Goal: Task Accomplishment & Management: Use online tool/utility

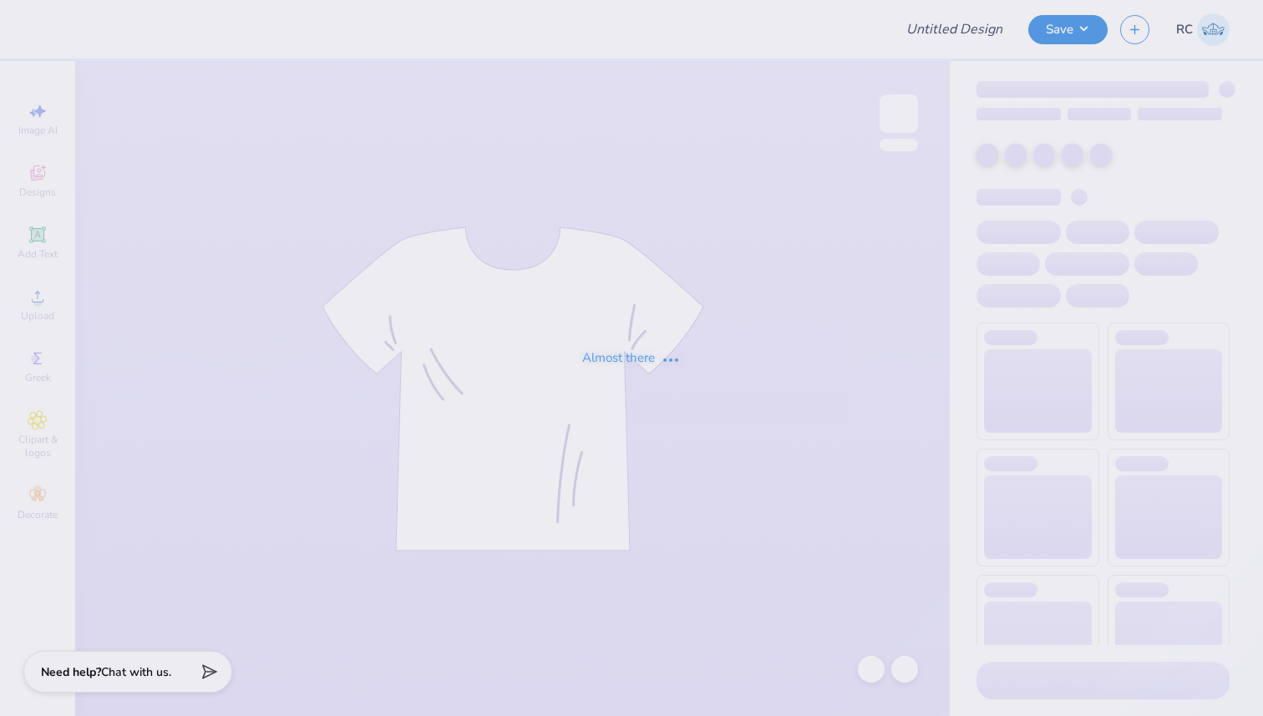
type input "Zeta Tau Alpha Parents Weekend Shirts"
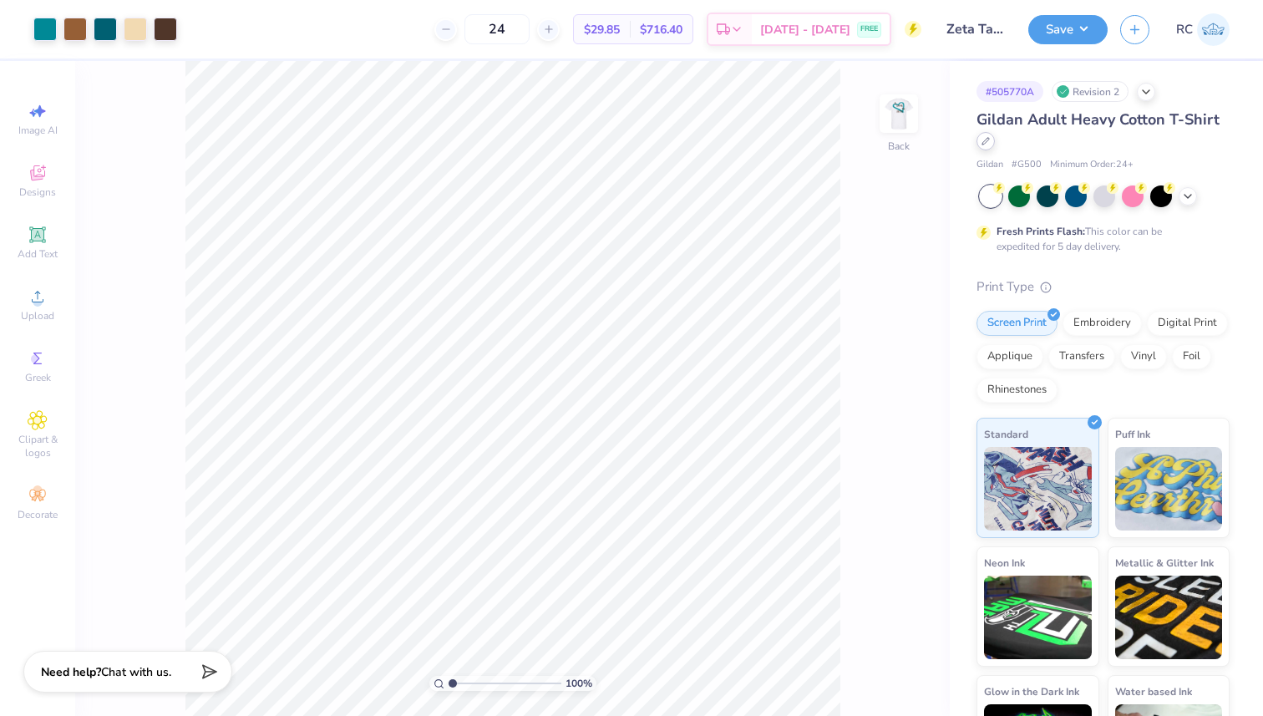
click at [990, 140] on icon at bounding box center [986, 141] width 8 height 8
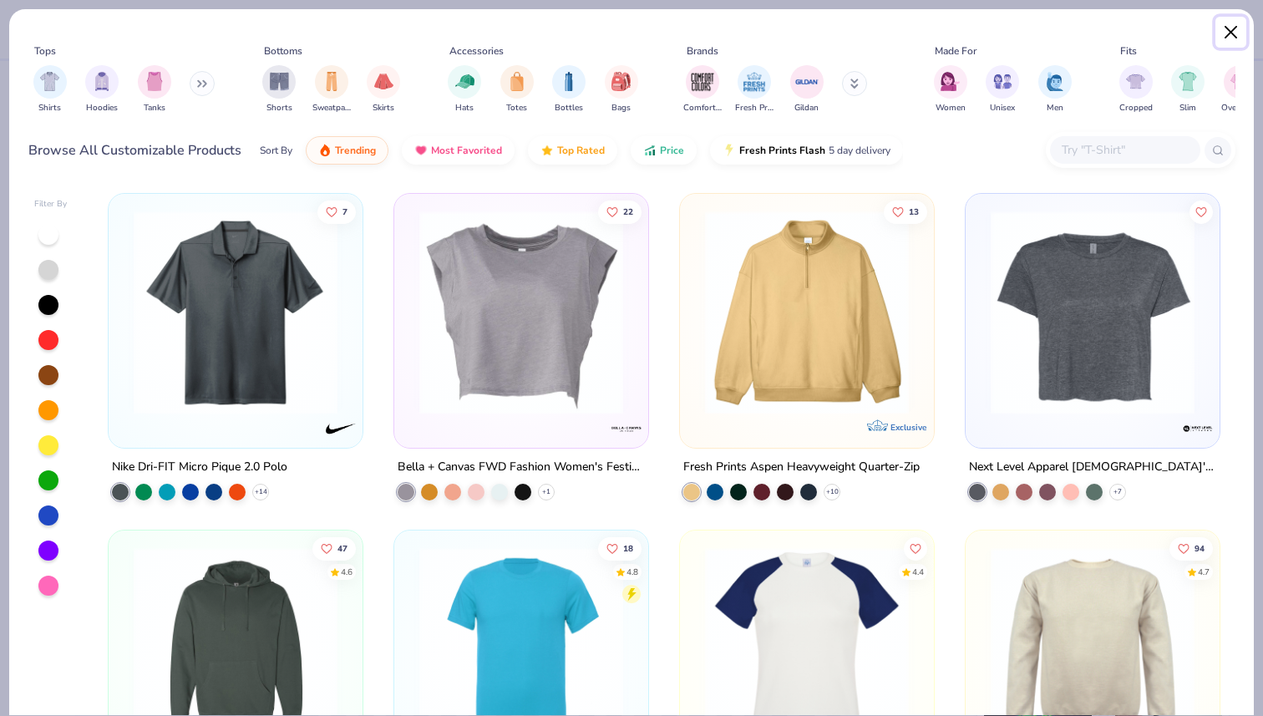
click at [1235, 29] on button "Close" at bounding box center [1232, 33] width 32 height 32
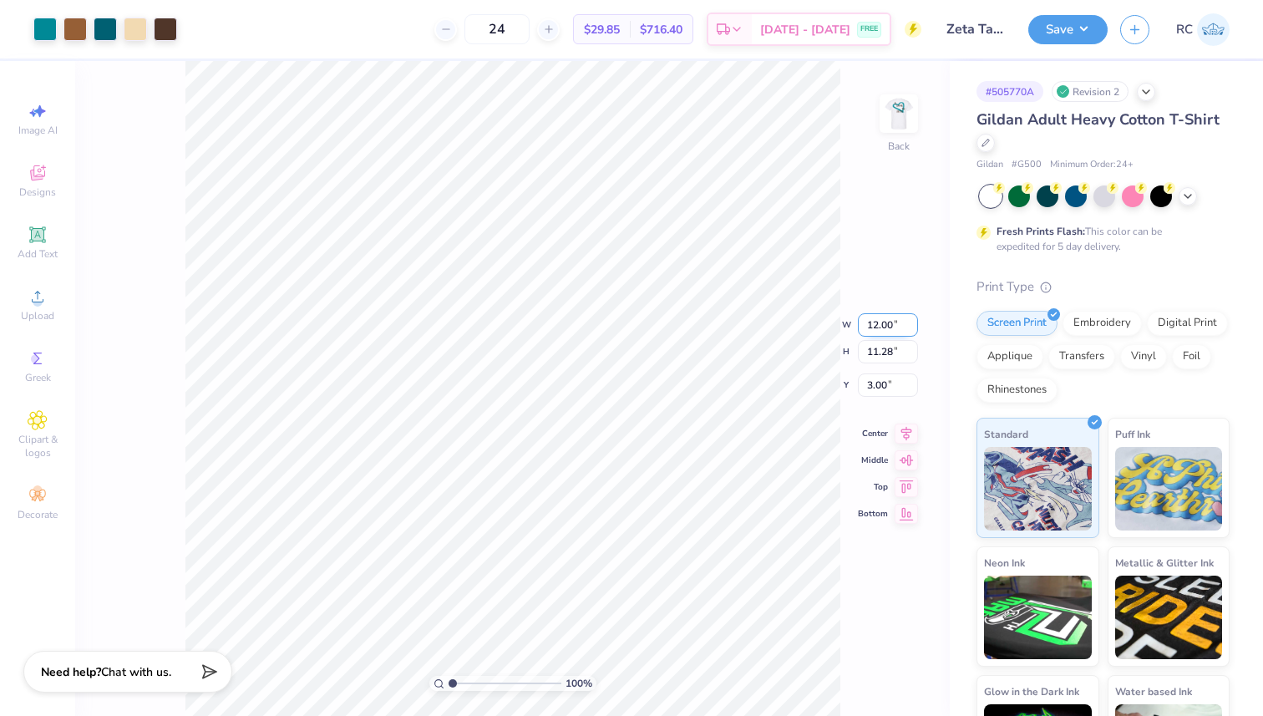
click at [891, 321] on input "12.00" at bounding box center [888, 324] width 60 height 23
click at [876, 321] on input "12.00" at bounding box center [888, 324] width 60 height 23
type input "4.00"
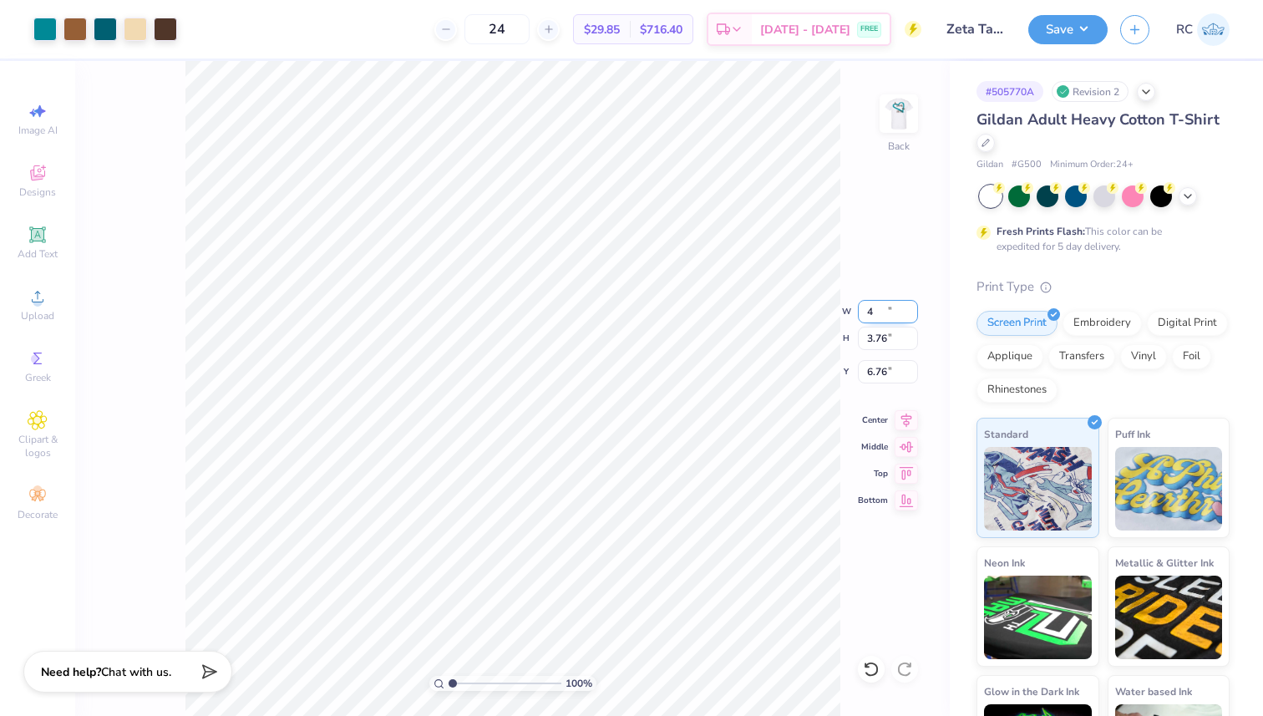
type input "3.76"
type input "6.76"
click at [1149, 94] on icon at bounding box center [1146, 90] width 13 height 13
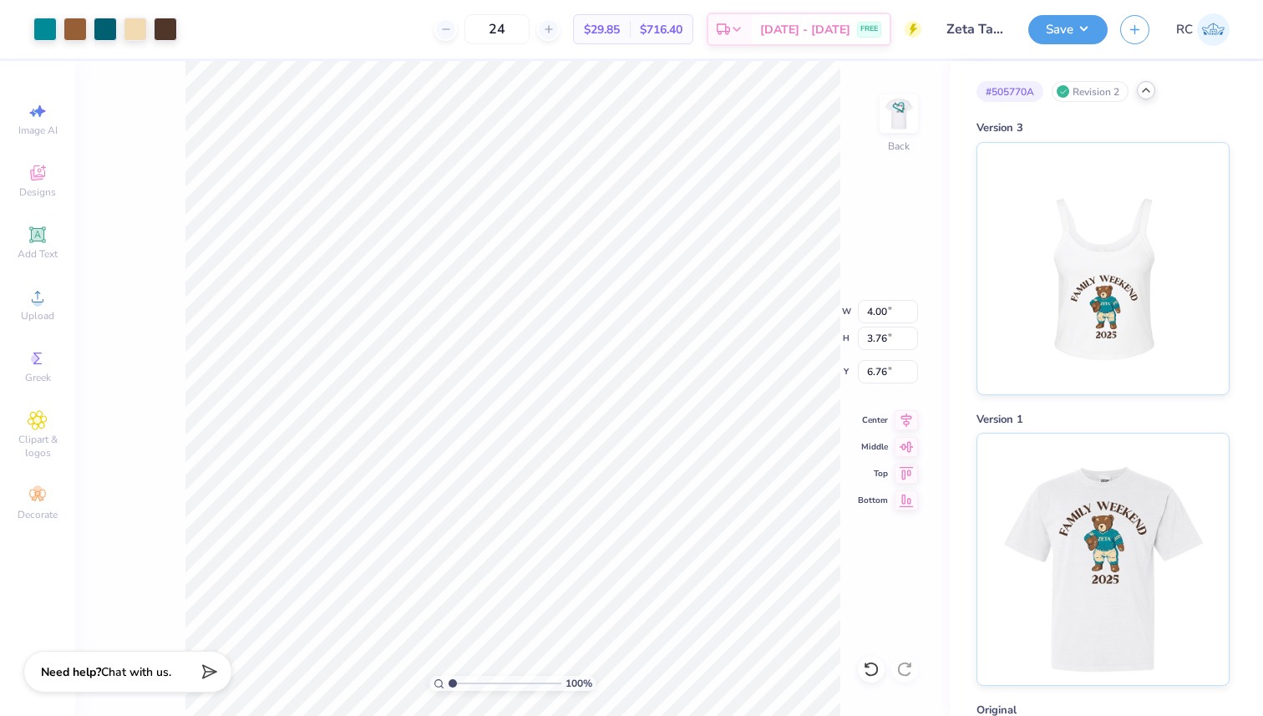
click at [1148, 85] on icon at bounding box center [1146, 90] width 13 height 13
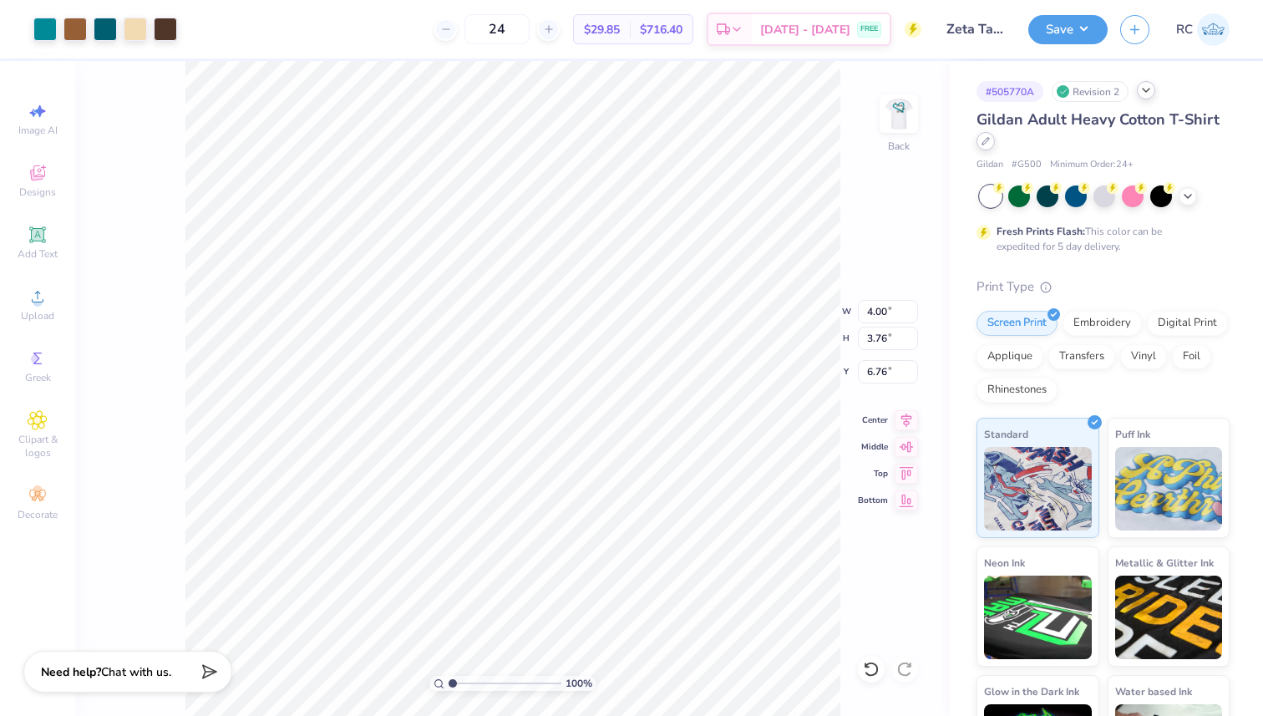
click at [990, 145] on icon at bounding box center [986, 141] width 8 height 8
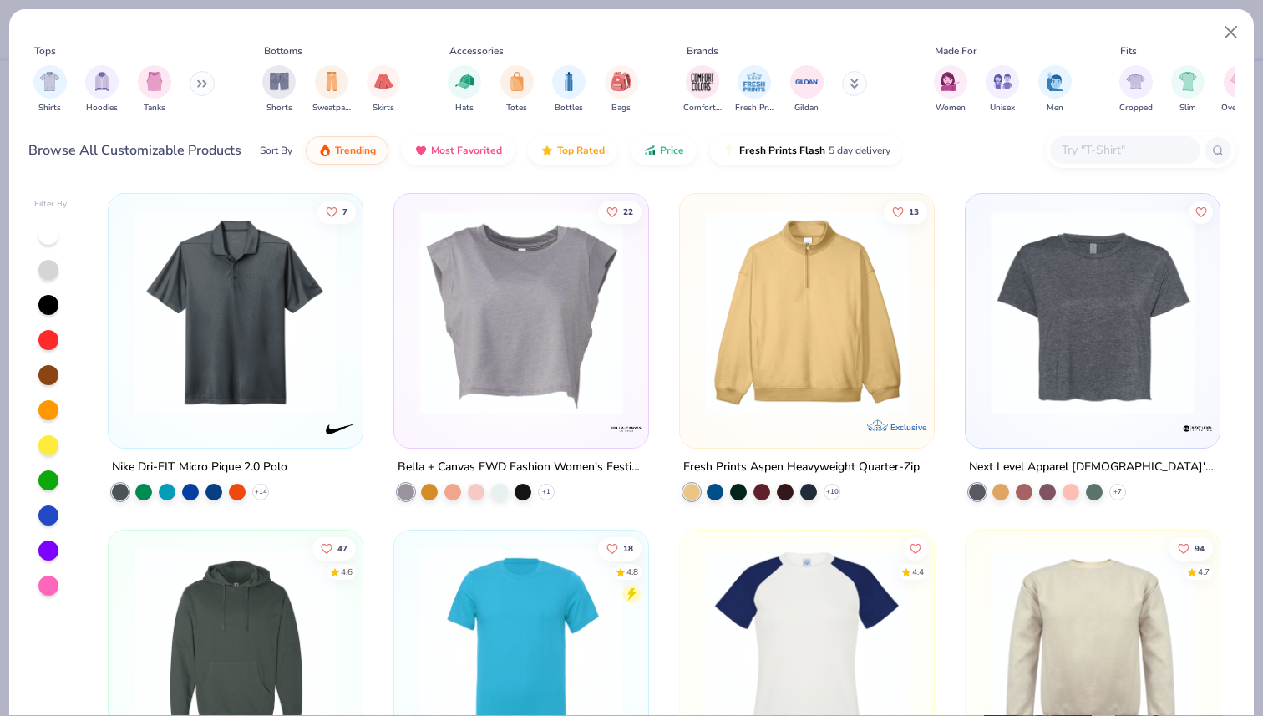
click at [1095, 157] on input "text" at bounding box center [1124, 149] width 129 height 19
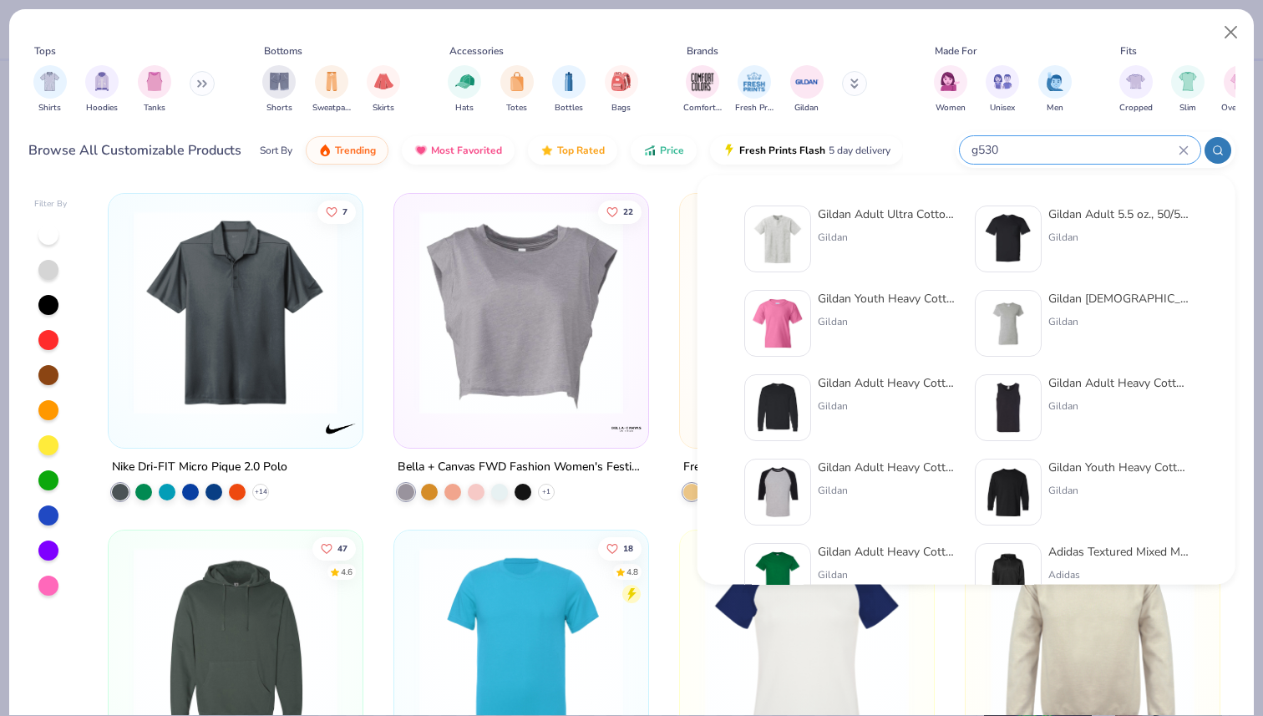
type input "g530"
click at [810, 211] on div "Gildan Adult Ultra Cotton 6 Oz. Pocket T-Shirt Gildan" at bounding box center [851, 239] width 214 height 67
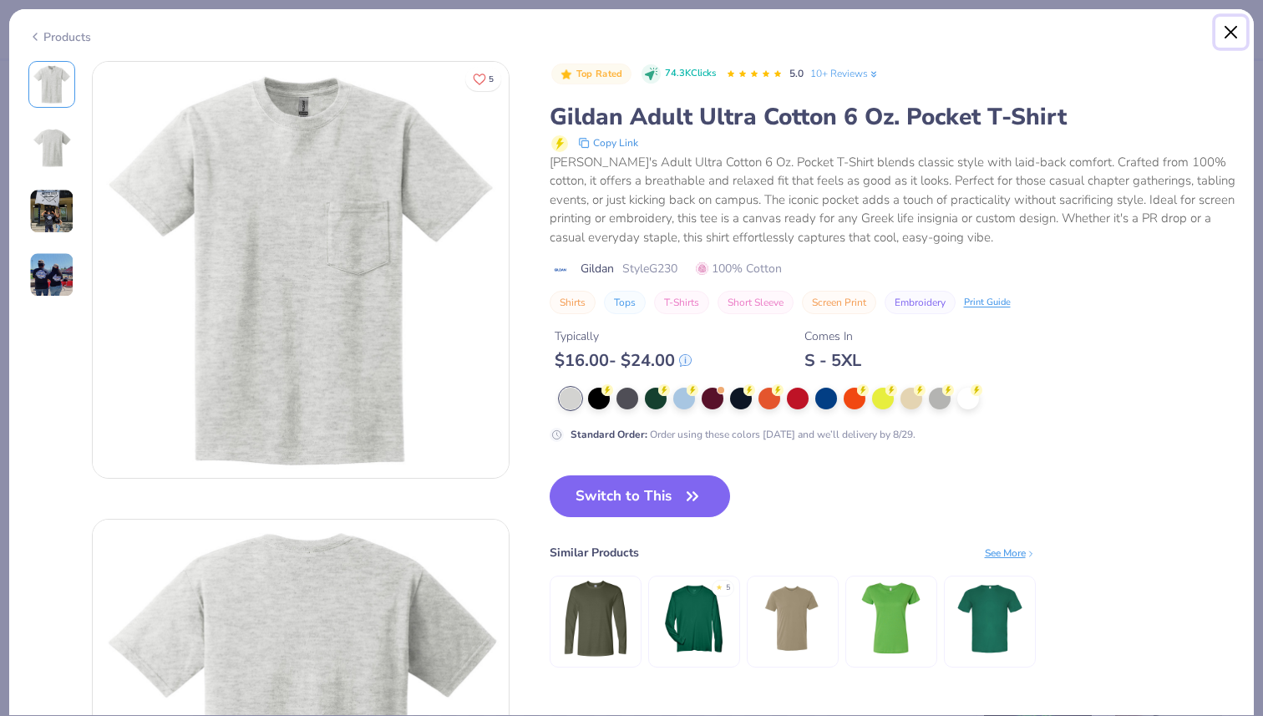
click at [1227, 30] on button "Close" at bounding box center [1232, 33] width 32 height 32
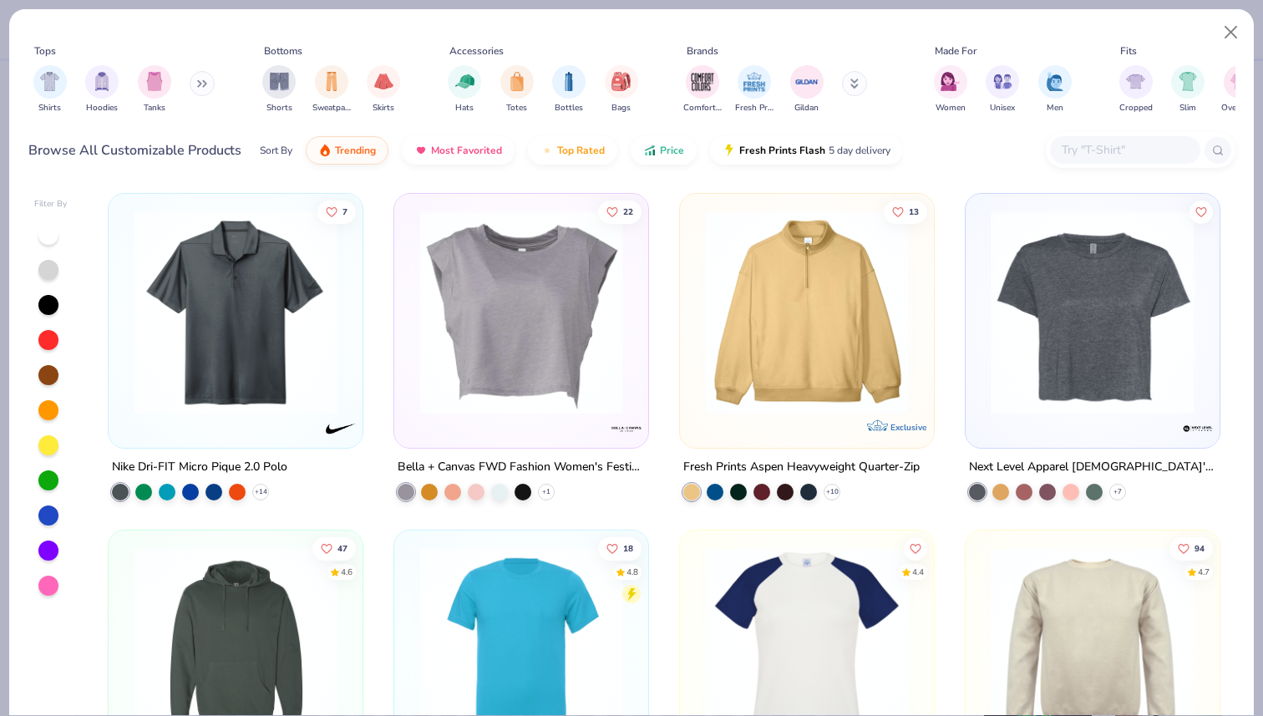
click at [1113, 130] on div "Browse All Customizable Products Sort By Trending Most Favorited Top Rated Pric…" at bounding box center [631, 150] width 1207 height 47
click at [1113, 139] on div at bounding box center [1125, 150] width 150 height 28
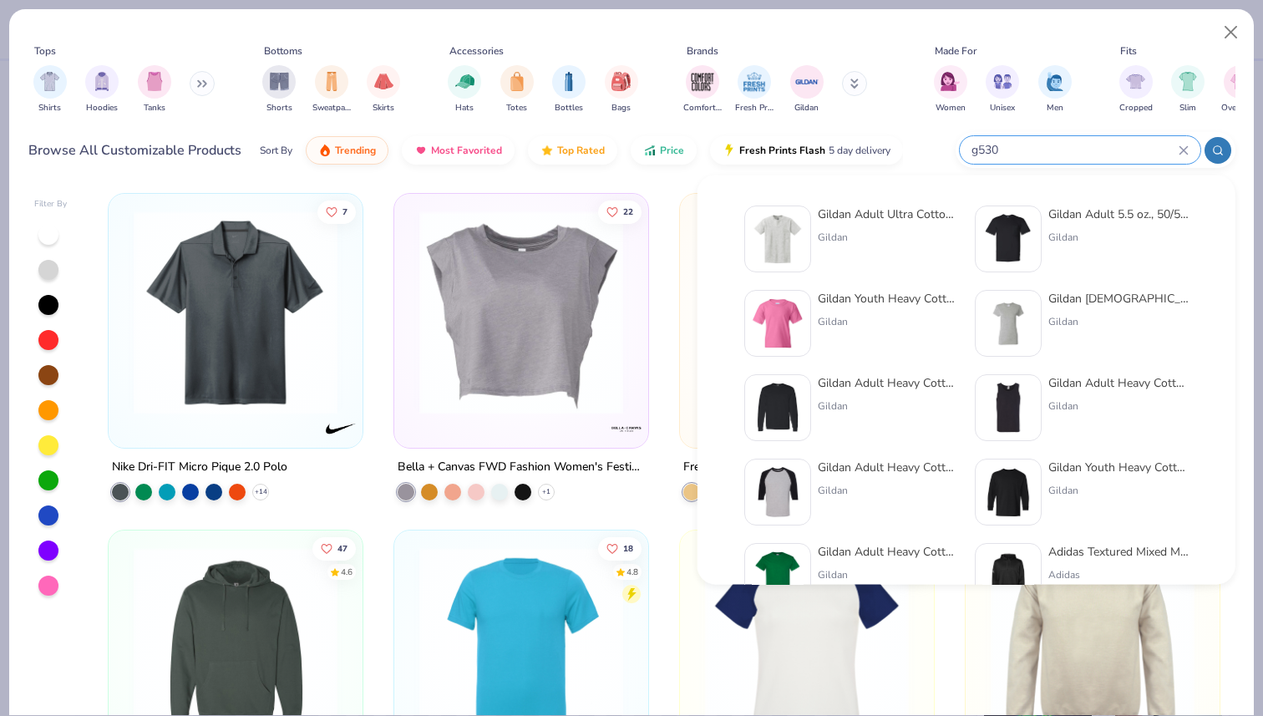
type input "g530"
click at [1025, 227] on img at bounding box center [1009, 239] width 52 height 52
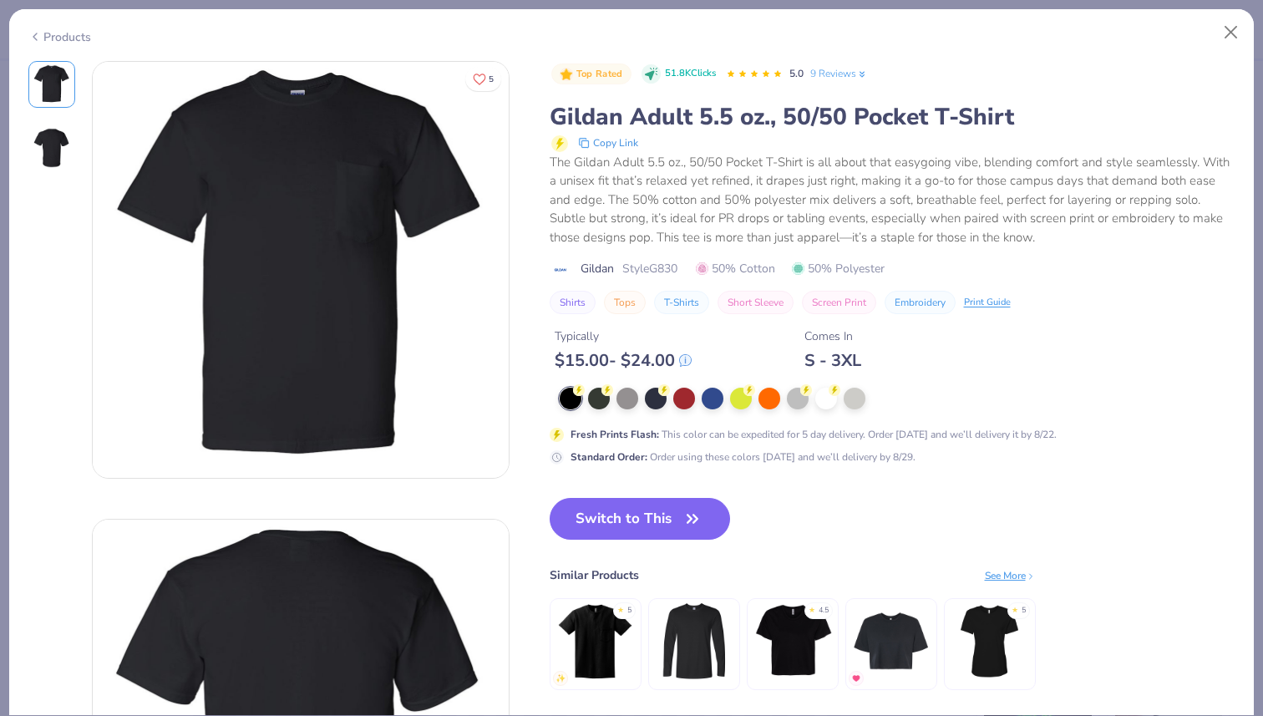
click at [40, 42] on icon at bounding box center [34, 37] width 13 height 20
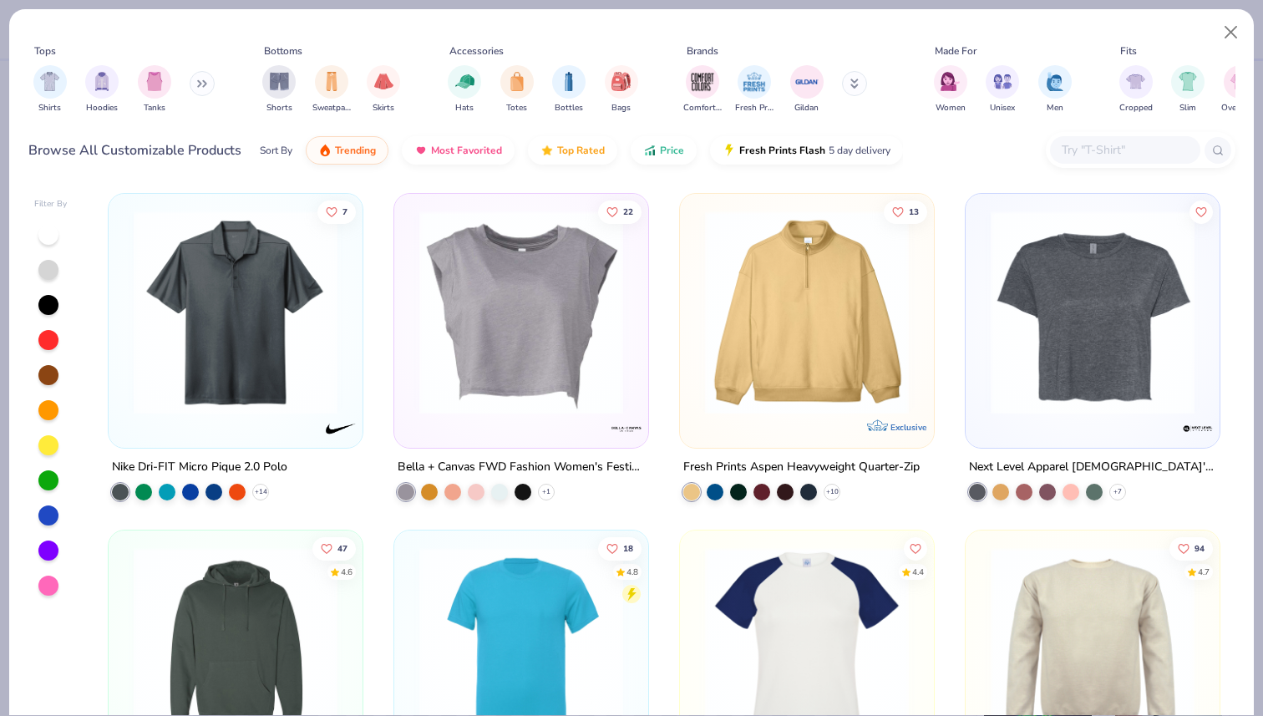
click at [1111, 143] on input "text" at bounding box center [1124, 149] width 129 height 19
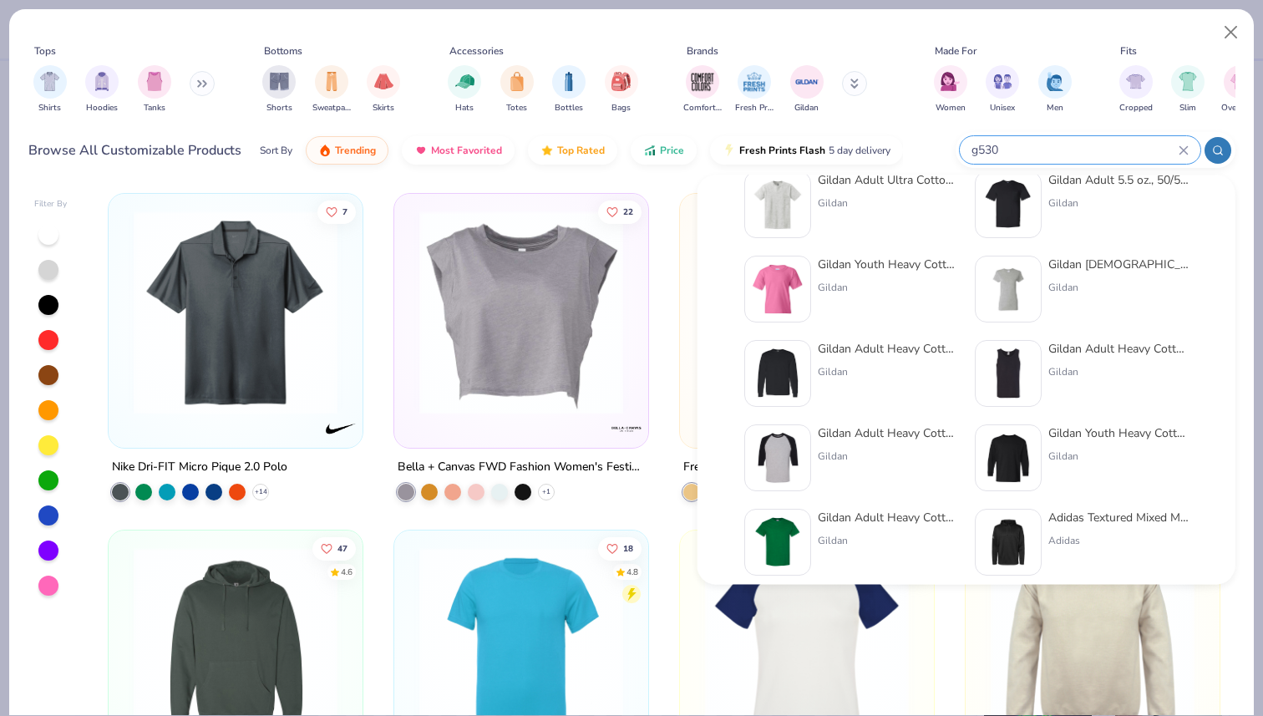
type input "g530"
click at [780, 233] on div at bounding box center [777, 204] width 67 height 67
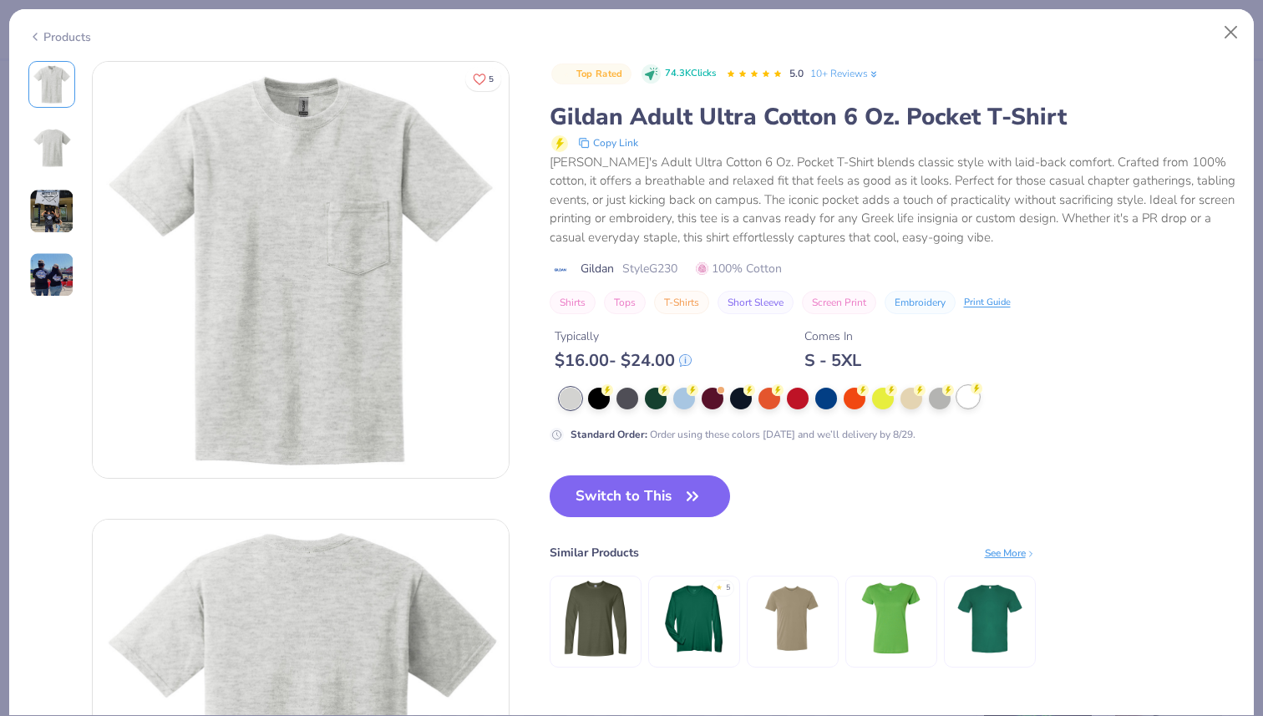
click at [970, 399] on div at bounding box center [969, 397] width 22 height 22
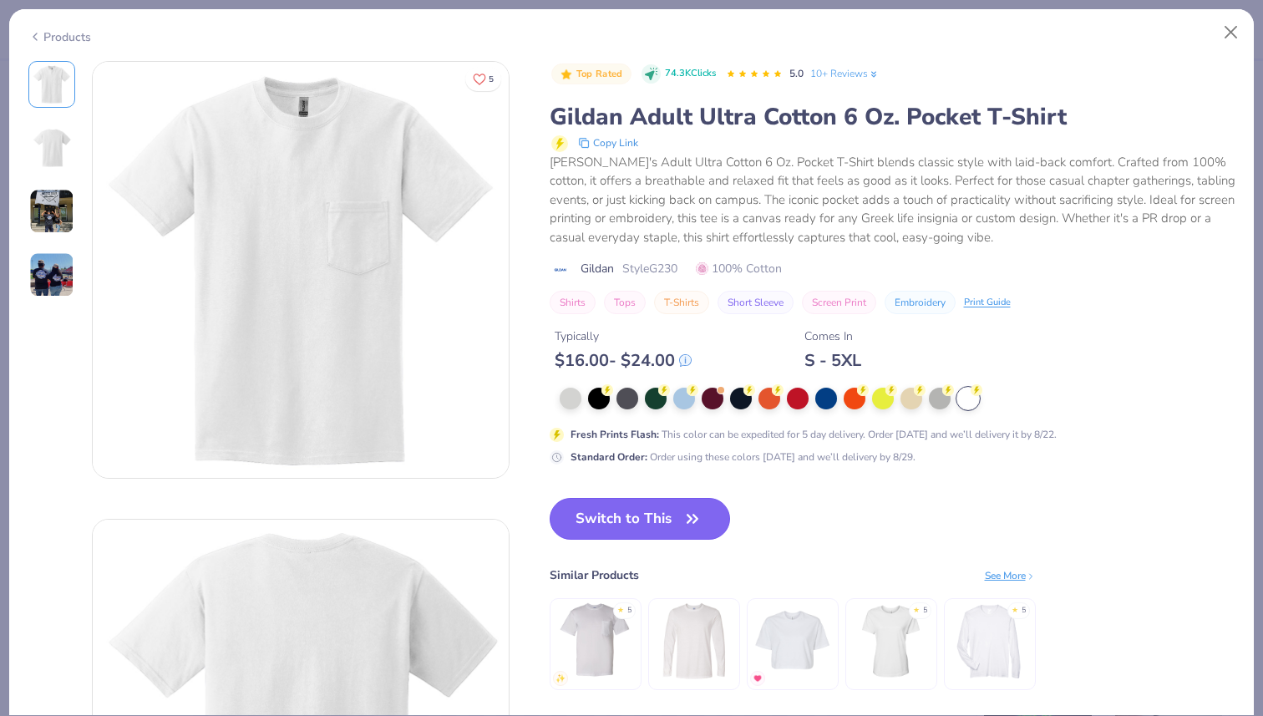
click at [679, 521] on button "Switch to This" at bounding box center [640, 519] width 181 height 42
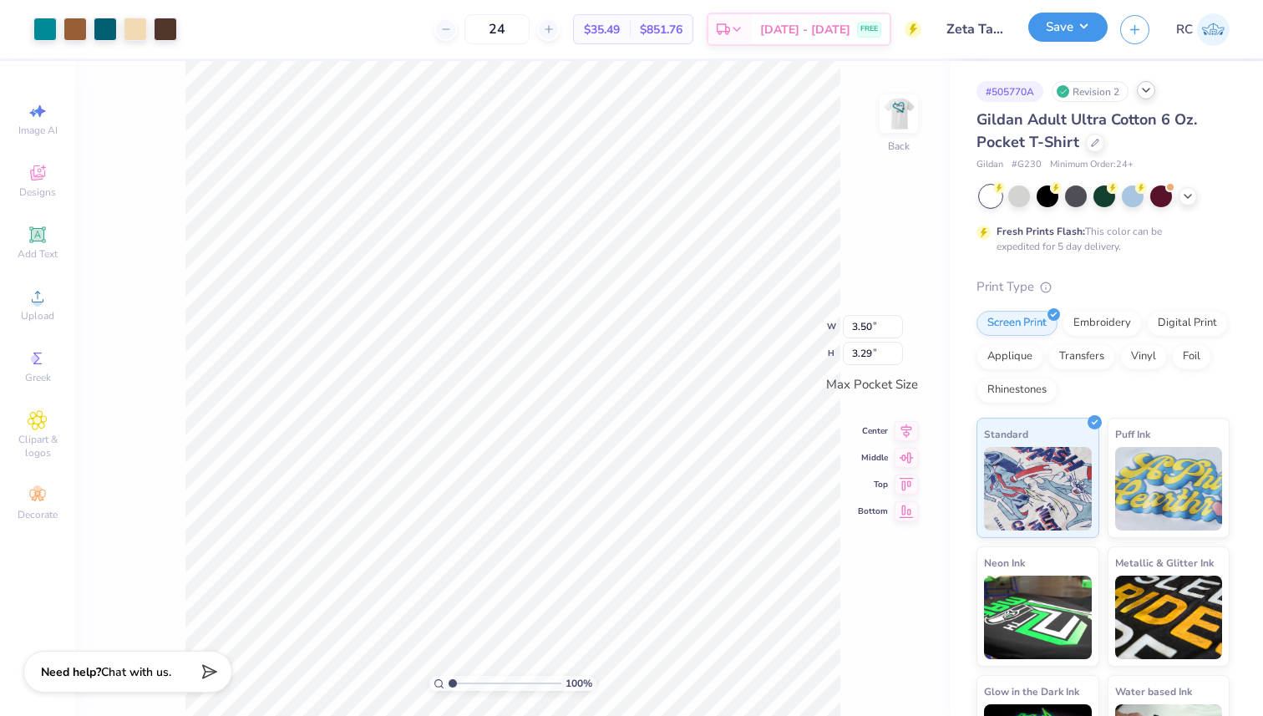
click at [1076, 33] on button "Save" at bounding box center [1068, 27] width 79 height 29
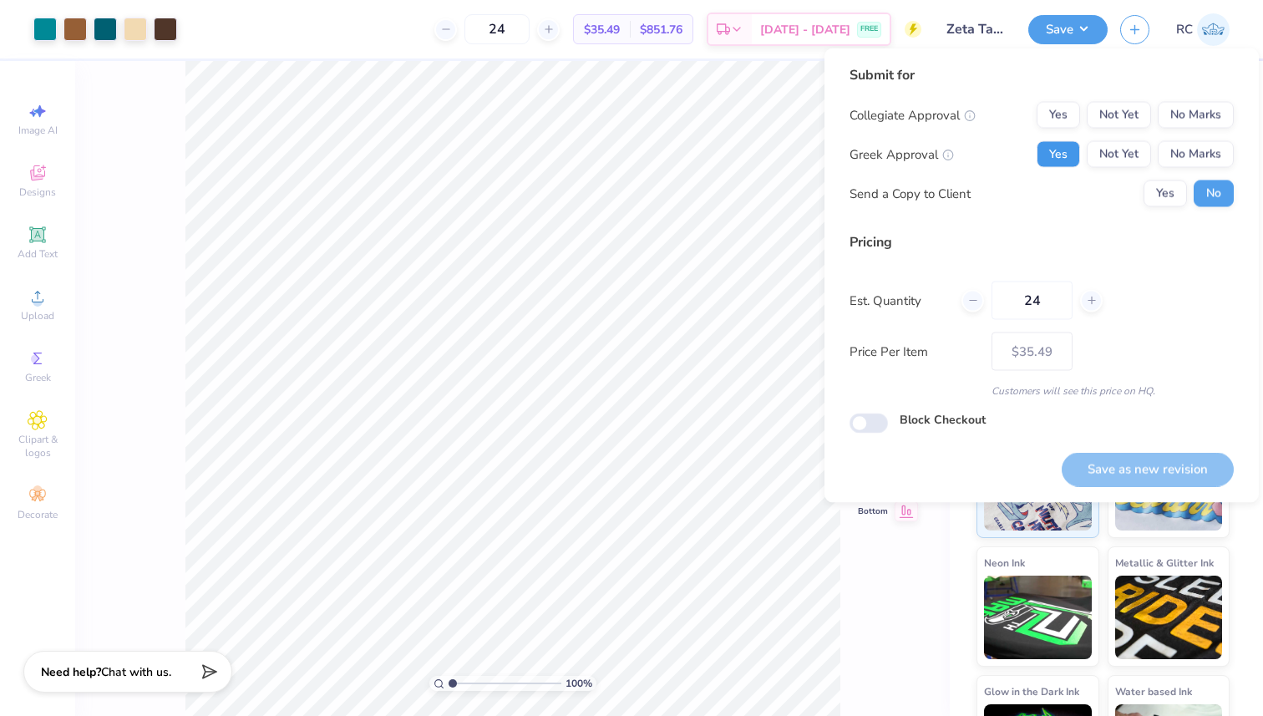
click at [1050, 142] on button "Yes" at bounding box center [1058, 154] width 43 height 27
click at [1196, 113] on button "No Marks" at bounding box center [1196, 115] width 76 height 27
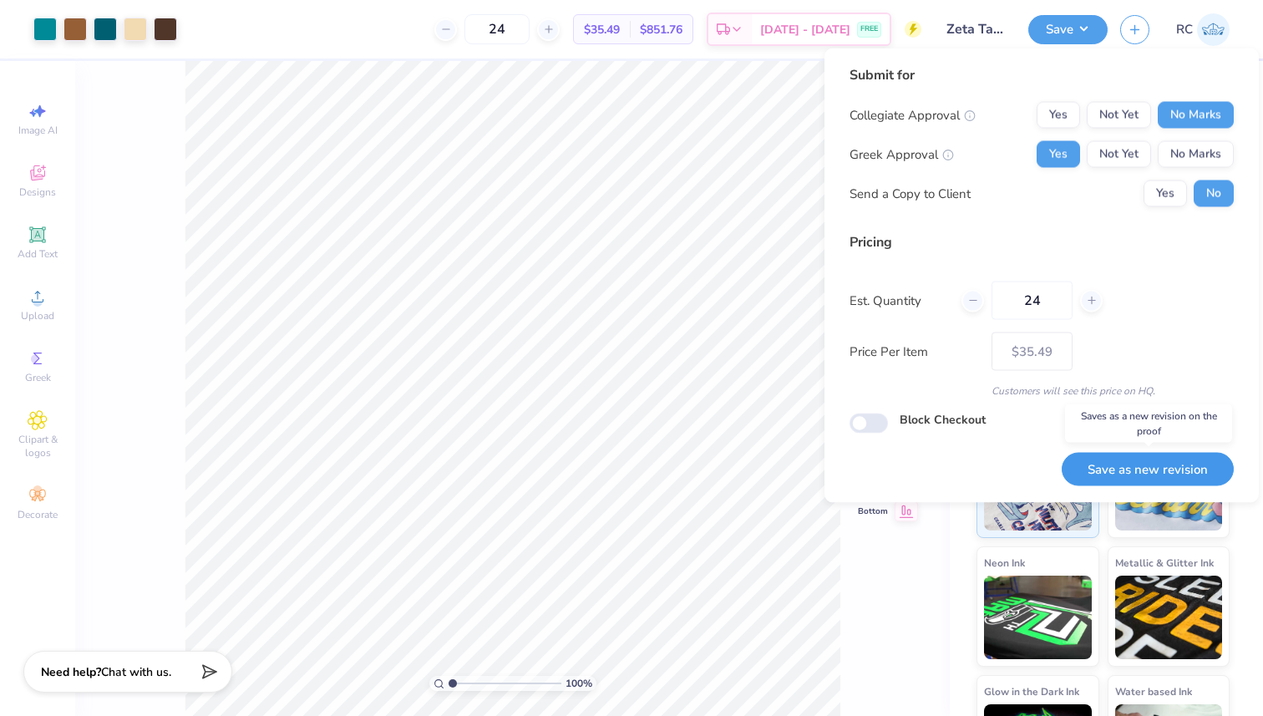
click at [1111, 478] on button "Save as new revision" at bounding box center [1148, 469] width 172 height 34
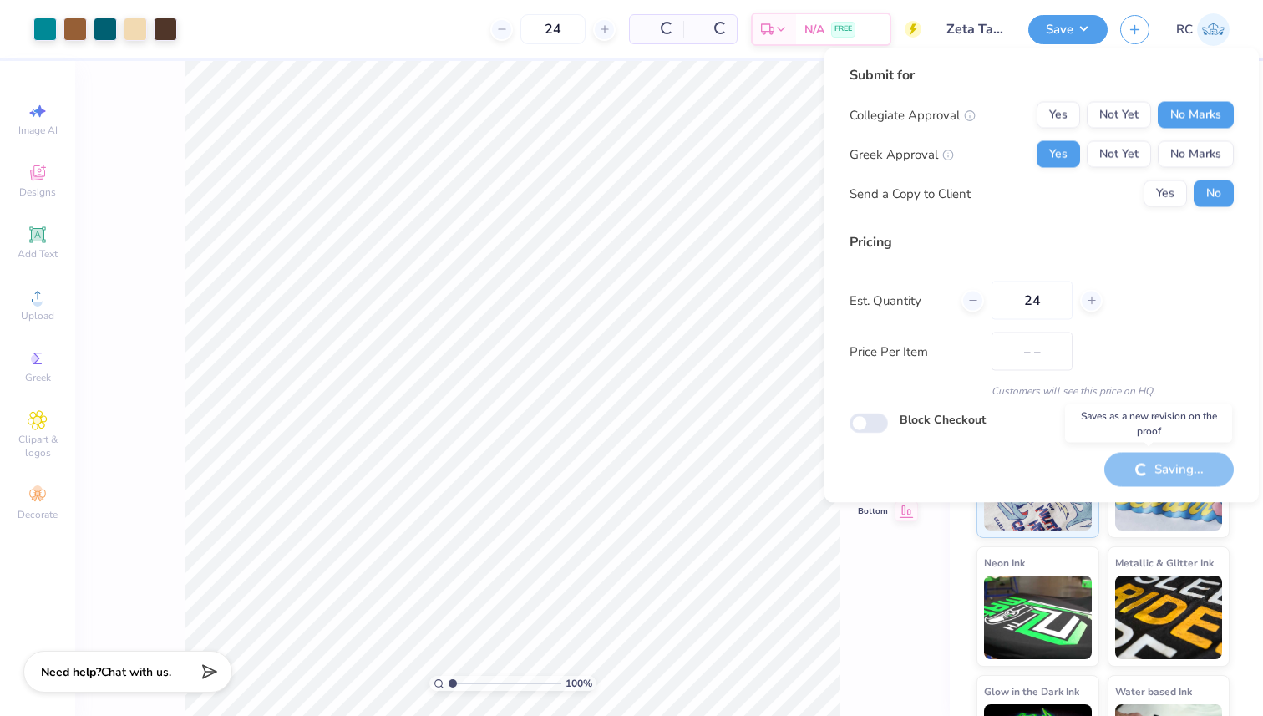
drag, startPoint x: 1111, startPoint y: 478, endPoint x: 1054, endPoint y: 467, distance: 57.8
click at [1109, 478] on div "Saving..." at bounding box center [1170, 469] width 130 height 34
type input "$35.49"
click at [871, 414] on input "Block Checkout" at bounding box center [869, 424] width 38 height 20
click at [871, 415] on input "Block Checkout" at bounding box center [869, 424] width 38 height 20
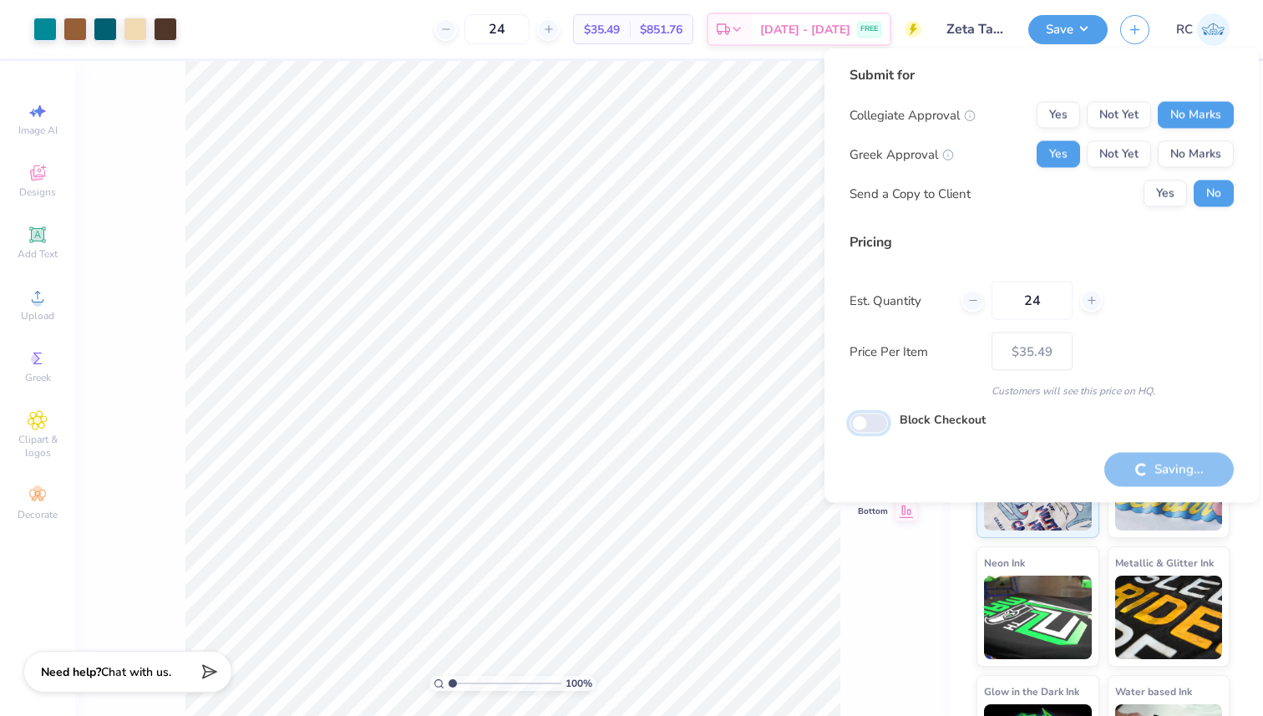
click at [860, 424] on input "Block Checkout" at bounding box center [869, 424] width 38 height 20
checkbox input "true"
